Goal: Task Accomplishment & Management: Use online tool/utility

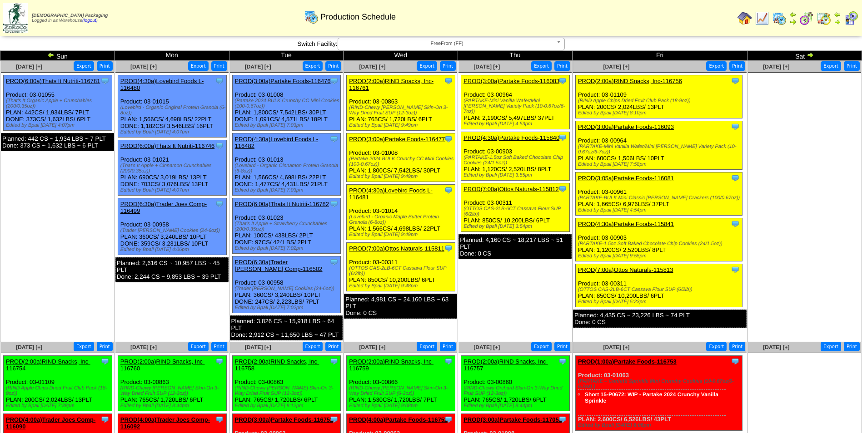
click at [434, 43] on span "FreeFrom (FF)" at bounding box center [447, 43] width 211 height 11
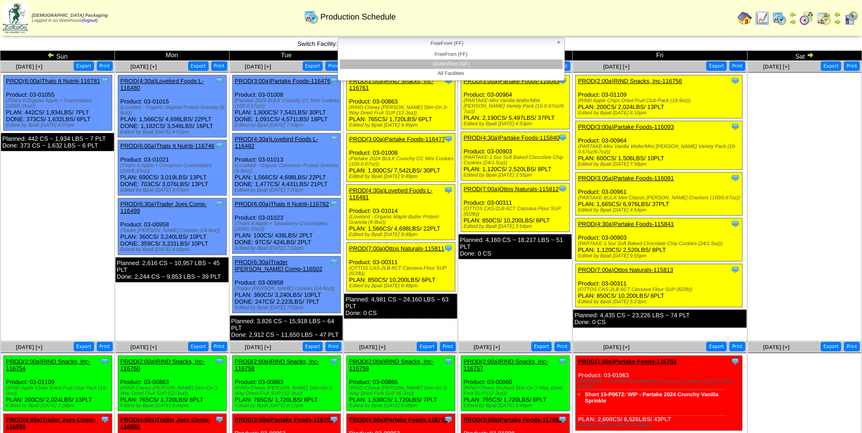
click at [433, 60] on li "GlutenFree (GF)" at bounding box center [451, 65] width 223 height 10
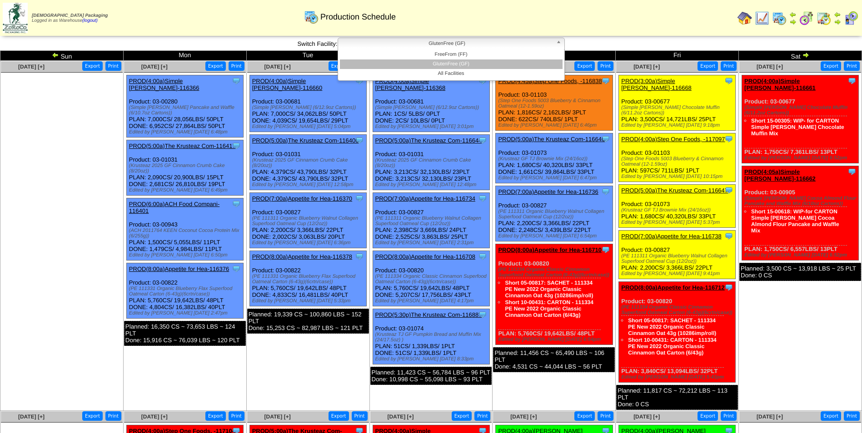
click at [468, 44] on span "GlutenFree (GF)" at bounding box center [447, 43] width 211 height 11
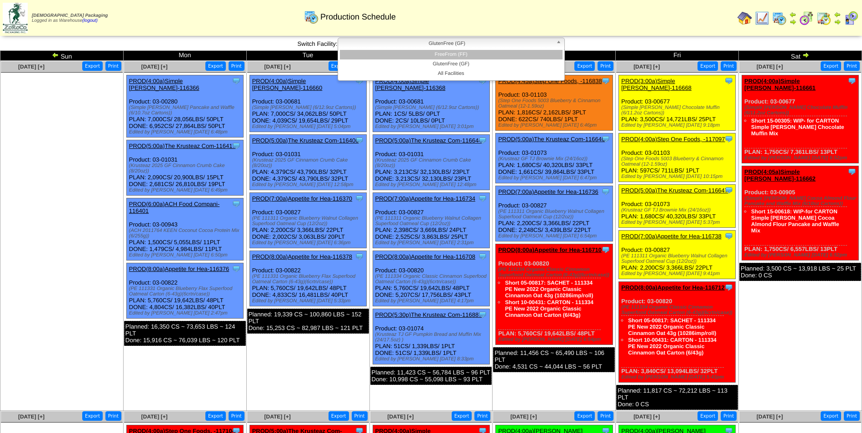
click at [468, 53] on li "FreeFrom (FF)" at bounding box center [451, 55] width 223 height 10
